Goal: Transaction & Acquisition: Obtain resource

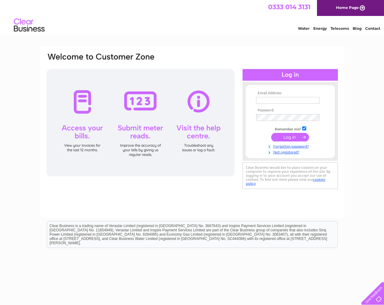
click at [86, 106] on div at bounding box center [140, 123] width 188 height 108
click at [270, 98] on input "text" at bounding box center [288, 100] width 64 height 7
type input "[EMAIL_ADDRESS][DOMAIN_NAME]"
click at [280, 136] on input "submit" at bounding box center [290, 137] width 38 height 9
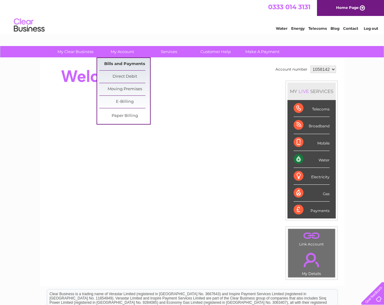
click at [121, 63] on link "Bills and Payments" at bounding box center [124, 64] width 51 height 12
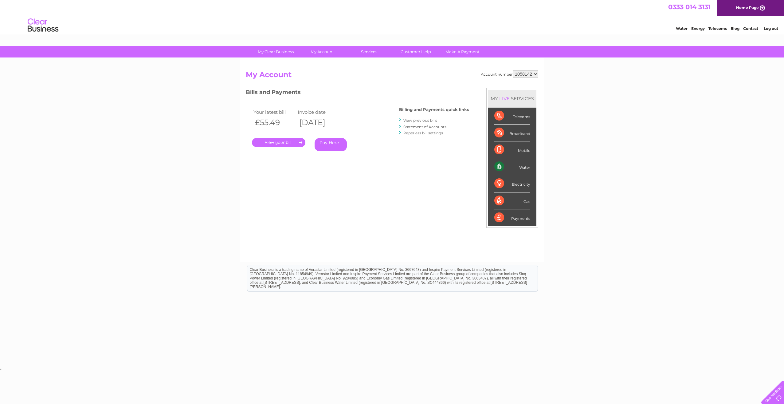
click at [424, 120] on link "View previous bills" at bounding box center [421, 120] width 34 height 5
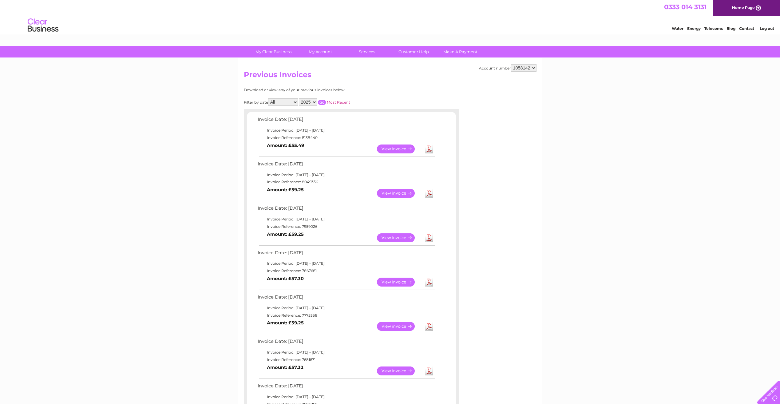
click at [429, 280] on link "Download" at bounding box center [429, 282] width 8 height 9
click at [429, 237] on link "Download" at bounding box center [429, 237] width 8 height 9
click at [429, 193] on link "Download" at bounding box center [429, 193] width 8 height 9
click at [430, 149] on link "Download" at bounding box center [429, 148] width 8 height 9
